Goal: Information Seeking & Learning: Learn about a topic

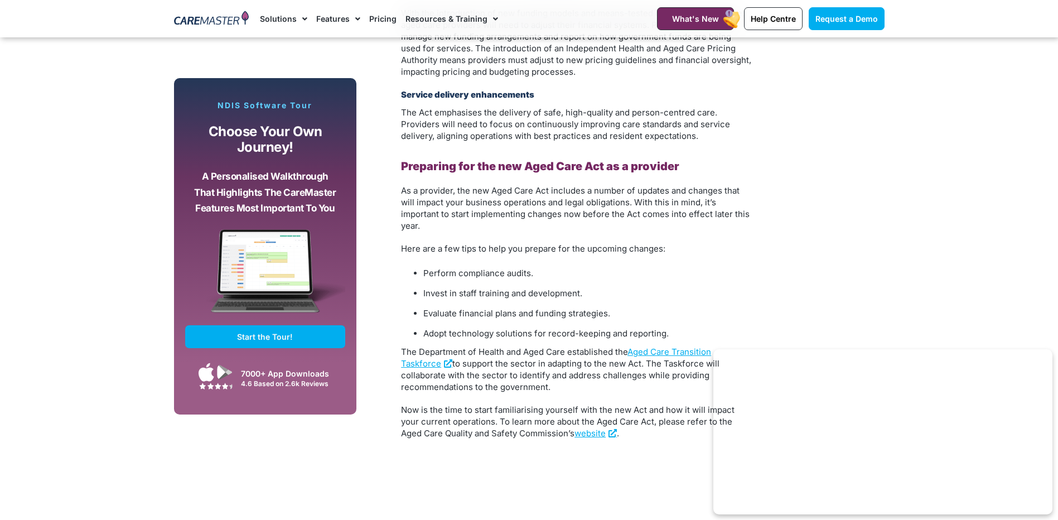
scroll to position [2120, 0]
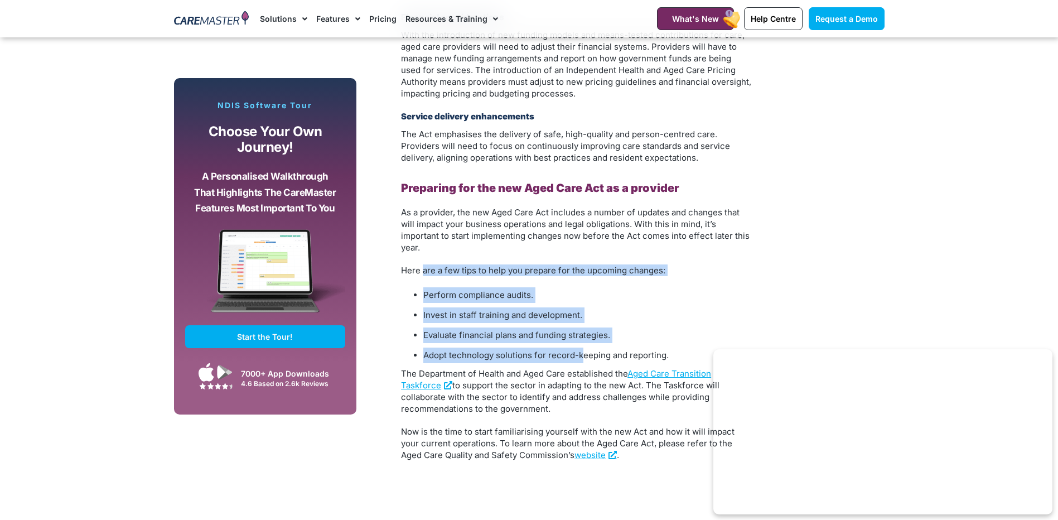
drag, startPoint x: 423, startPoint y: 273, endPoint x: 612, endPoint y: 348, distance: 203.1
drag, startPoint x: 612, startPoint y: 348, endPoint x: 632, endPoint y: 341, distance: 20.6
click at [632, 341] on li "Evaluate financial plans and funding strategies." at bounding box center [587, 336] width 329 height 16
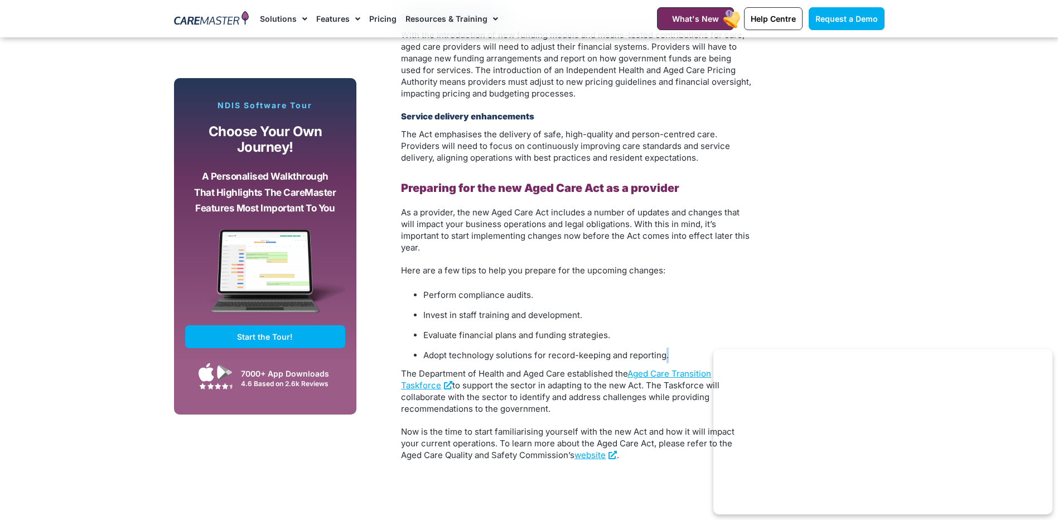
click at [662, 354] on li "Adopt technology solutions for record-keeping and reporting." at bounding box center [587, 356] width 329 height 16
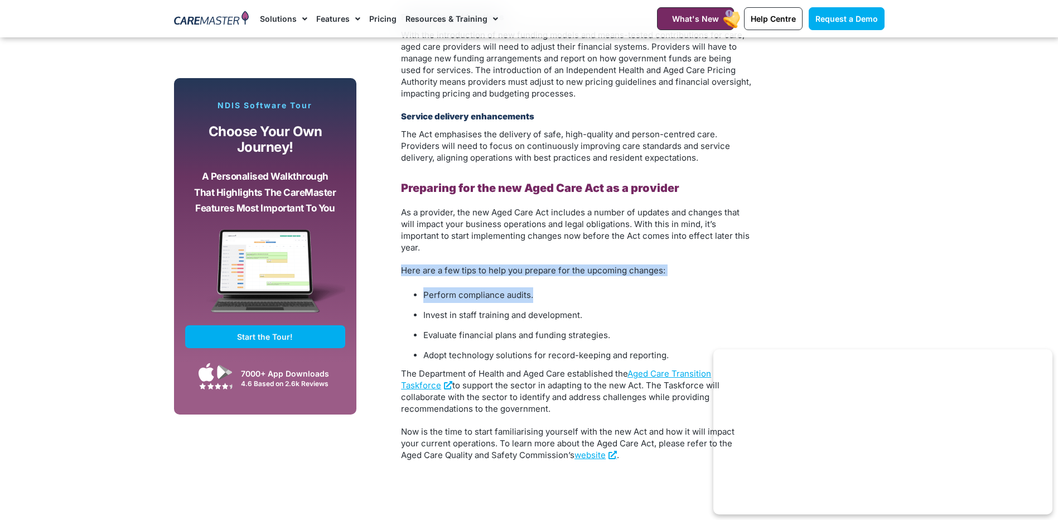
drag, startPoint x: 387, startPoint y: 267, endPoint x: 657, endPoint y: 292, distance: 271.2
click at [534, 272] on p "Here are a few tips to help you prepare for the upcoming changes:" at bounding box center [577, 270] width 352 height 12
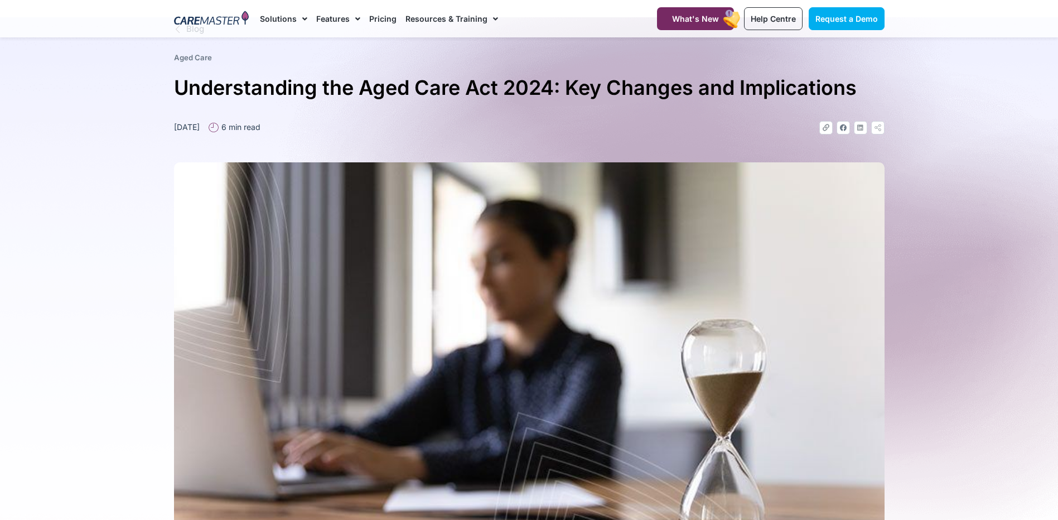
scroll to position [0, 0]
